Goal: Check status

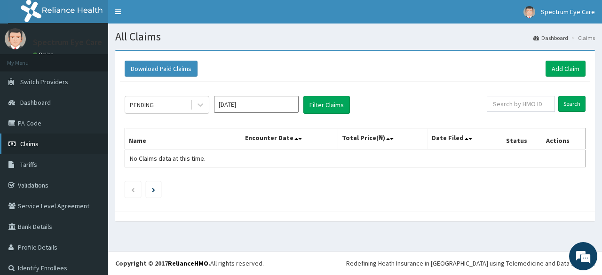
click at [35, 143] on span "Claims" at bounding box center [29, 144] width 18 height 8
